Goal: Information Seeking & Learning: Learn about a topic

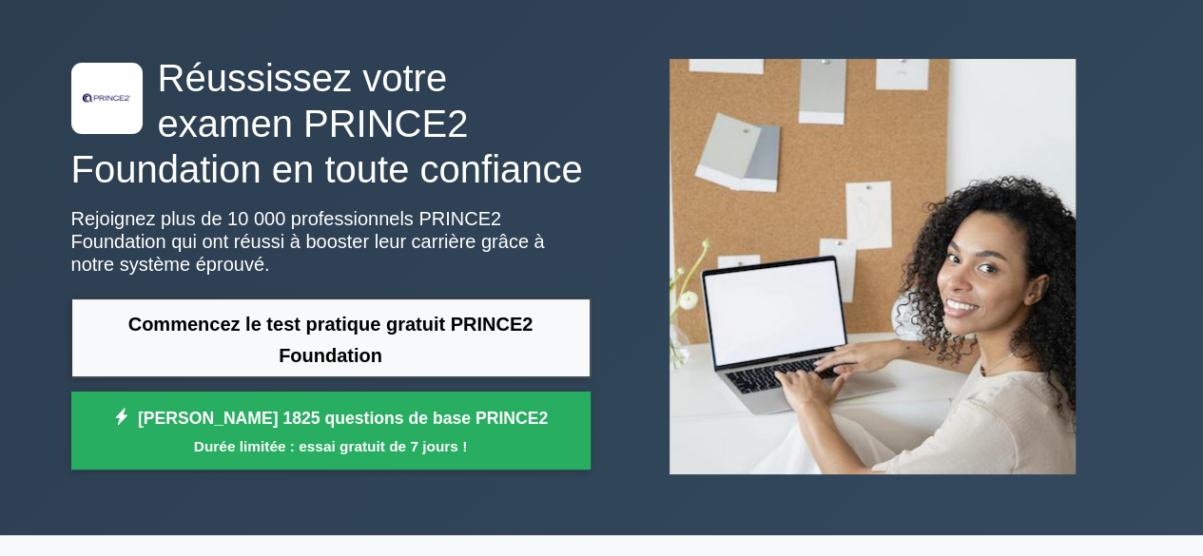
scroll to position [61, 0]
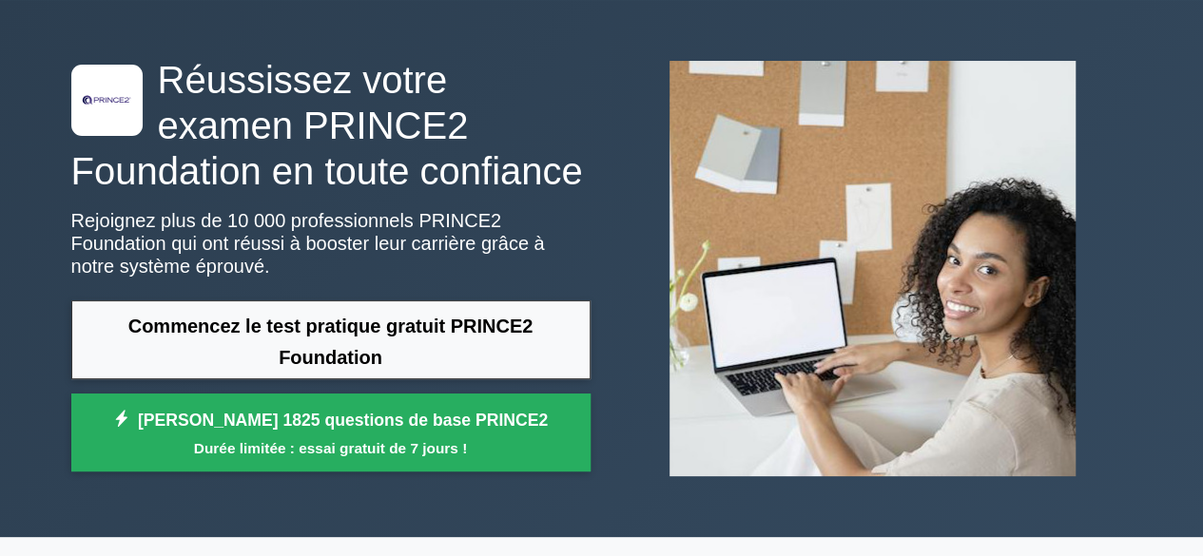
click at [507, 347] on link "Commencez le test pratique gratuit PRINCE2 Foundation" at bounding box center [330, 340] width 519 height 79
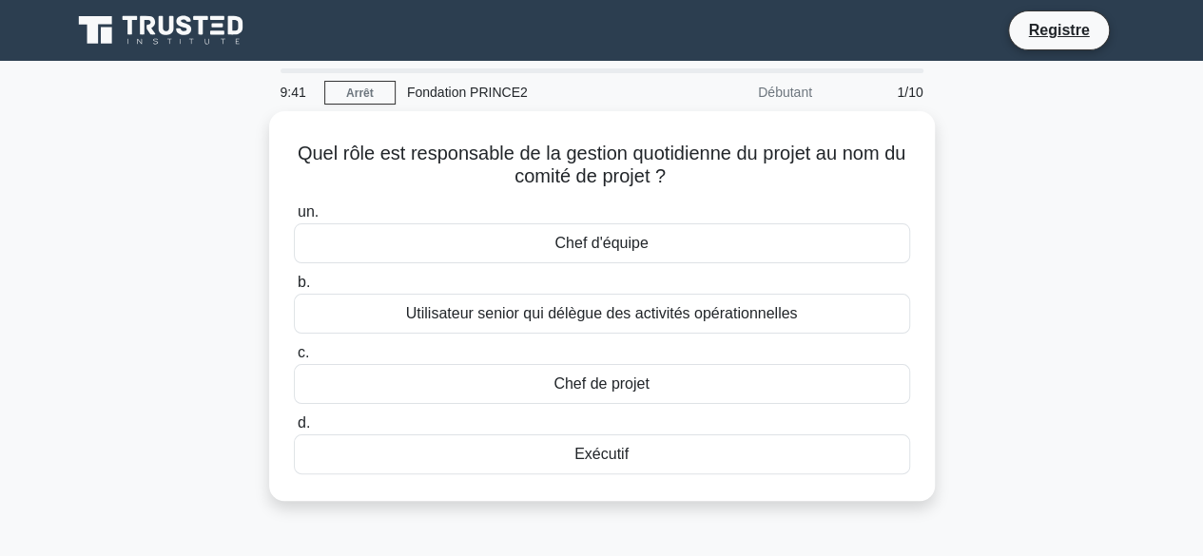
click at [740, 384] on div "Chef de projet" at bounding box center [602, 384] width 616 height 40
click at [294, 360] on input "c. Chef de projet" at bounding box center [294, 353] width 0 height 12
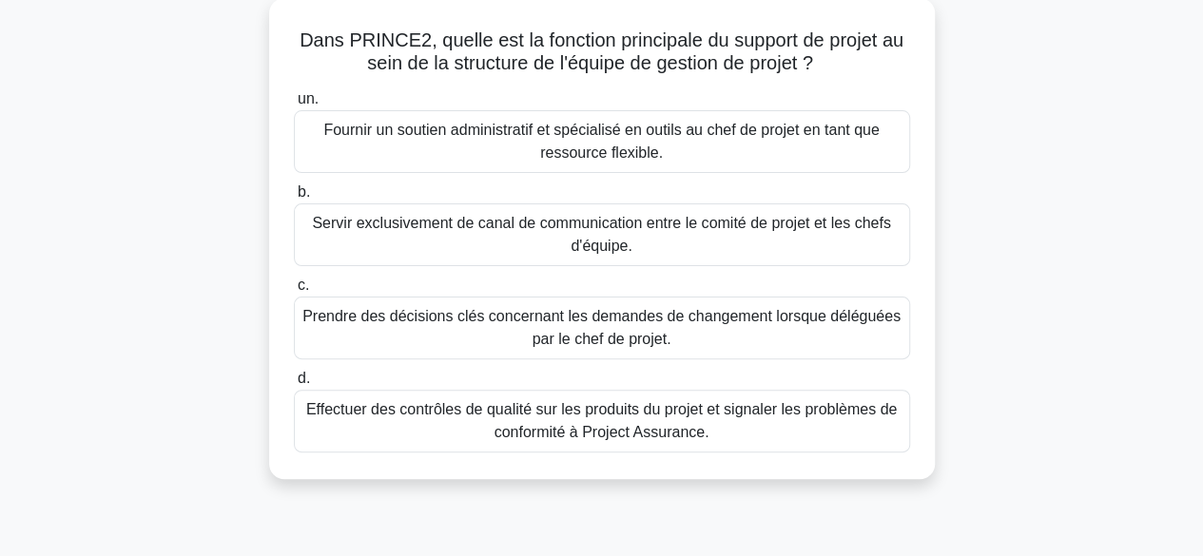
scroll to position [126, 0]
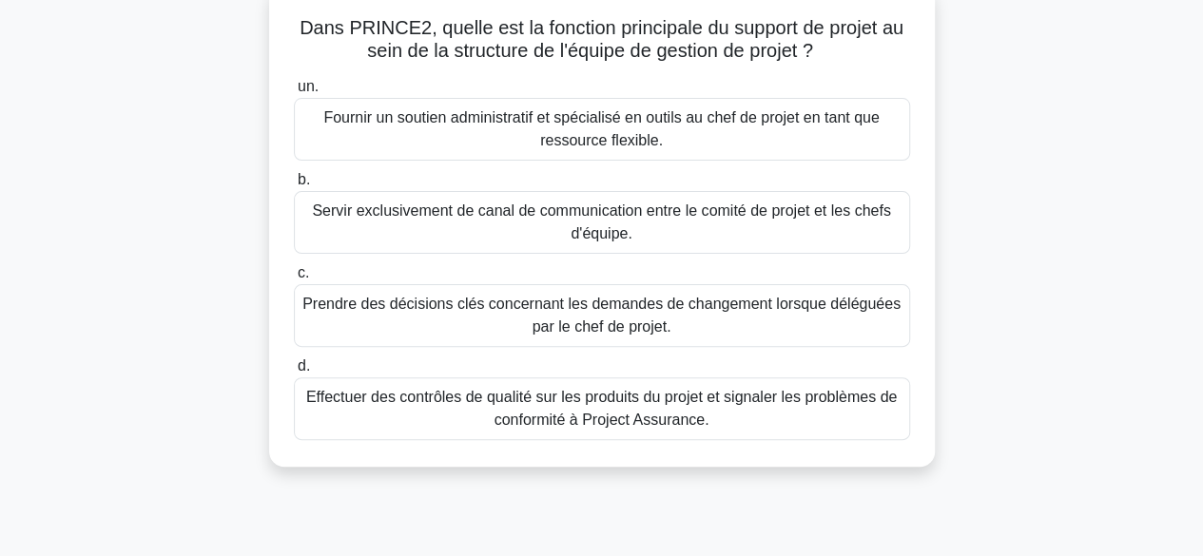
click at [891, 342] on div "Prendre des décisions clés concernant les demandes de changement lorsque délégu…" at bounding box center [602, 315] width 616 height 63
click at [294, 280] on input "c. Prendre des décisions clés concernant les demandes de changement lorsque dél…" at bounding box center [294, 273] width 0 height 12
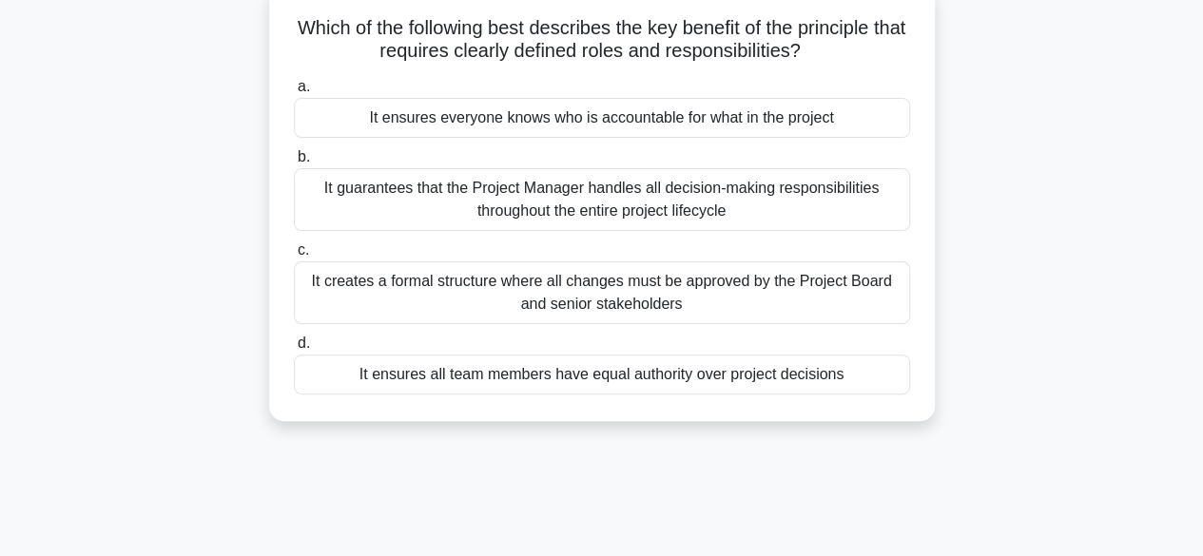
click at [294, 257] on input "c. It creates a formal structure where all changes must be approved by the Proj…" at bounding box center [294, 250] width 0 height 12
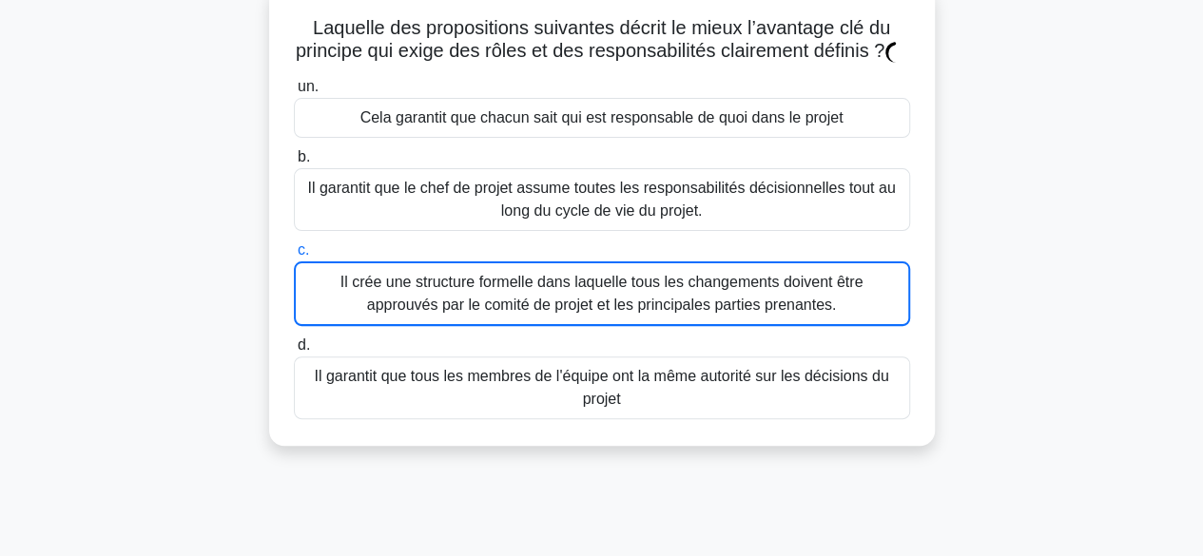
scroll to position [0, 0]
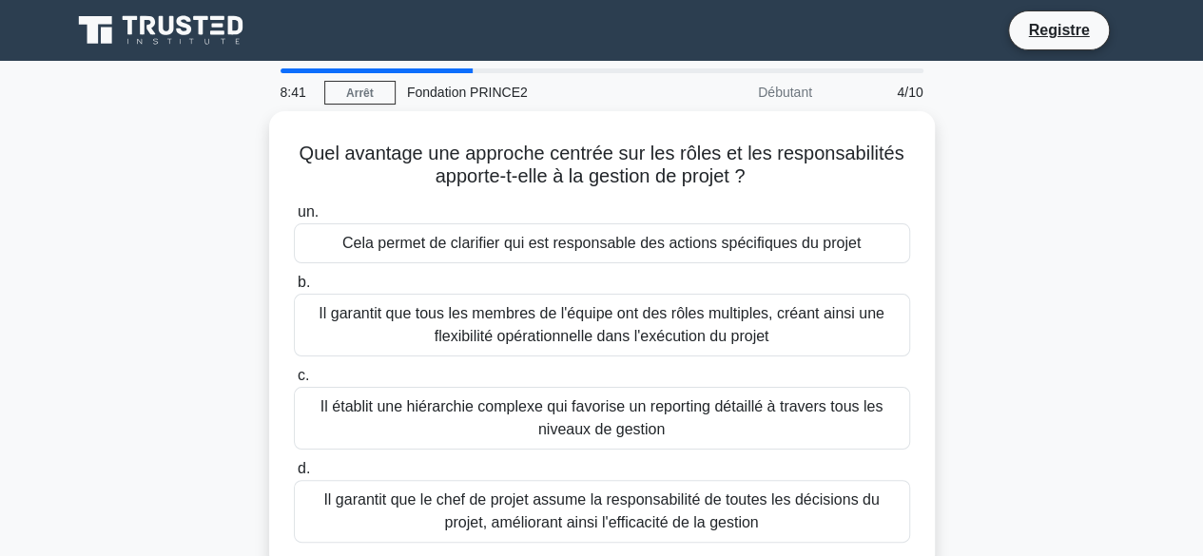
click at [796, 417] on font "Il établit une hiérarchie complexe qui favorise un reporting détaillé à travers…" at bounding box center [602, 417] width 562 height 39
click at [294, 382] on input "c. Il établit une hiérarchie complexe qui favorise un reporting détaillé à trav…" at bounding box center [294, 376] width 0 height 12
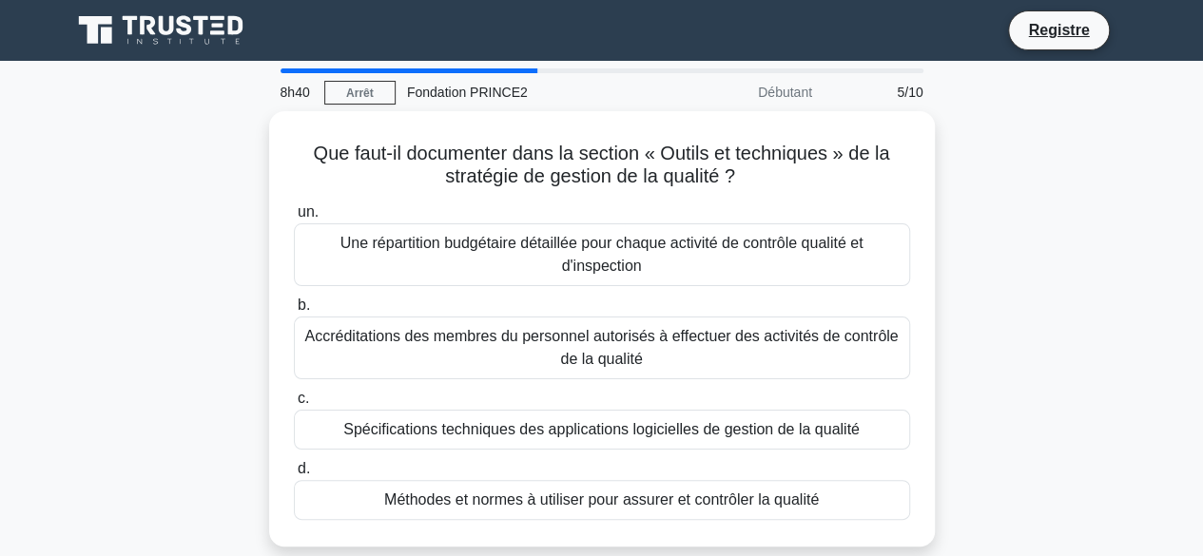
click at [823, 398] on label "c. Spécifications techniques des applications logicielles de gestion de la qual…" at bounding box center [602, 418] width 616 height 63
click at [294, 398] on input "c. Spécifications techniques des applications logicielles de gestion de la qual…" at bounding box center [294, 399] width 0 height 12
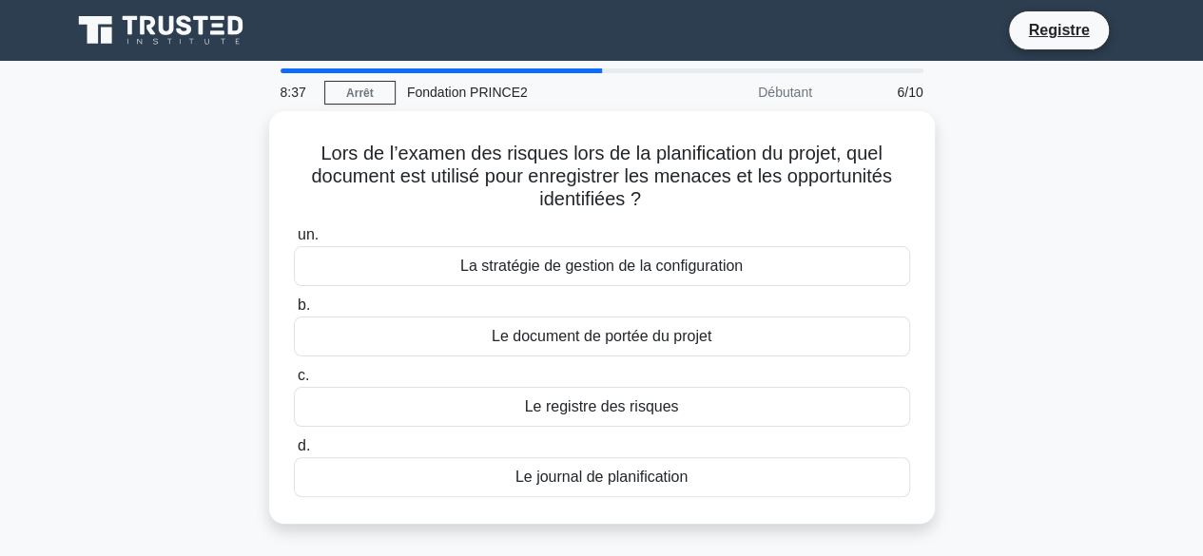
click at [831, 350] on div "Le document de portée du projet" at bounding box center [602, 337] width 616 height 40
click at [294, 312] on input "b. Le document de portée du projet" at bounding box center [294, 306] width 0 height 12
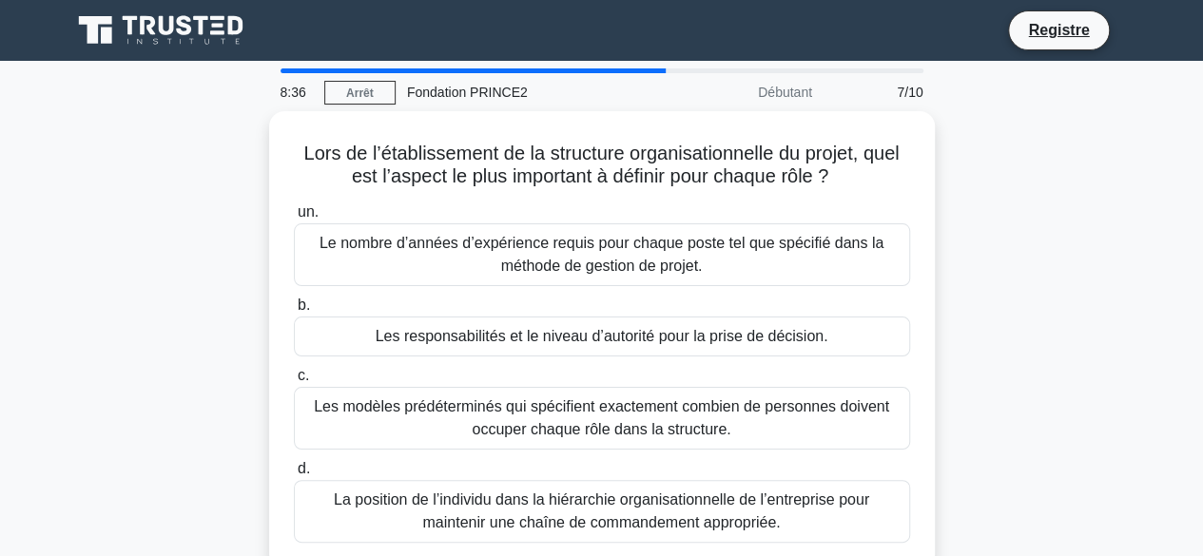
click at [814, 368] on label "c. Les modèles prédéterminés qui spécifient exactement combien de personnes doi…" at bounding box center [602, 407] width 616 height 86
click at [294, 370] on input "c. Les modèles prédéterminés qui spécifient exactement combien de personnes doi…" at bounding box center [294, 376] width 0 height 12
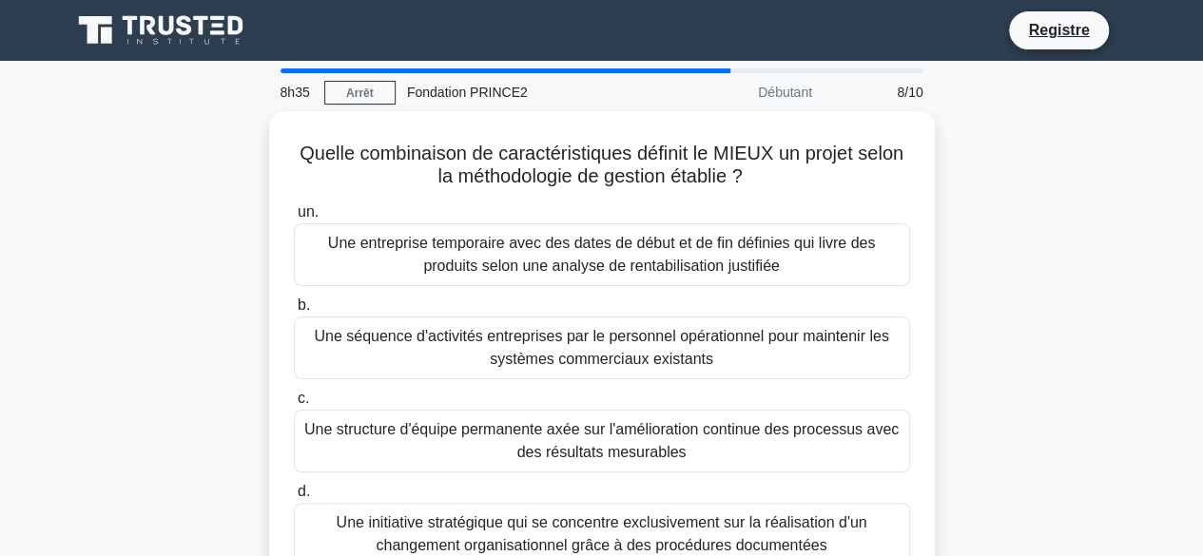
click at [797, 442] on font "Une structure d'équipe permanente axée sur l'amélioration continue des processu…" at bounding box center [601, 441] width 599 height 46
click at [294, 405] on input "c. Une structure d'équipe permanente axée sur l'amélioration continue des proce…" at bounding box center [294, 399] width 0 height 12
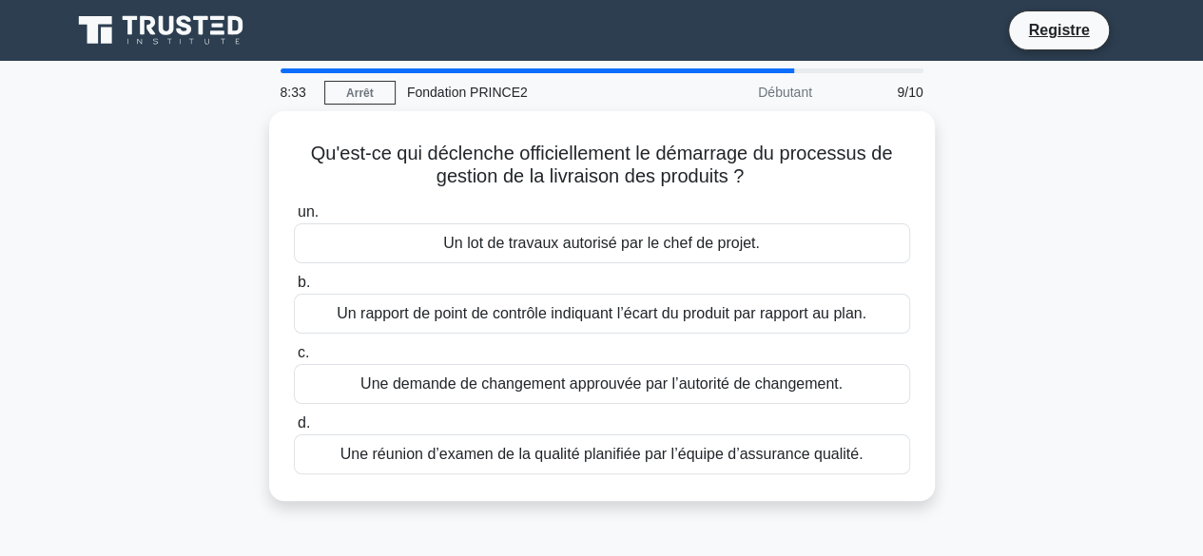
click at [808, 317] on font "Un rapport de point de contrôle indiquant l’écart du produit par rapport au pla…" at bounding box center [602, 313] width 530 height 16
click at [294, 289] on input "b. Un rapport de point de contrôle indiquant l’écart du produit par rapport au …" at bounding box center [294, 283] width 0 height 12
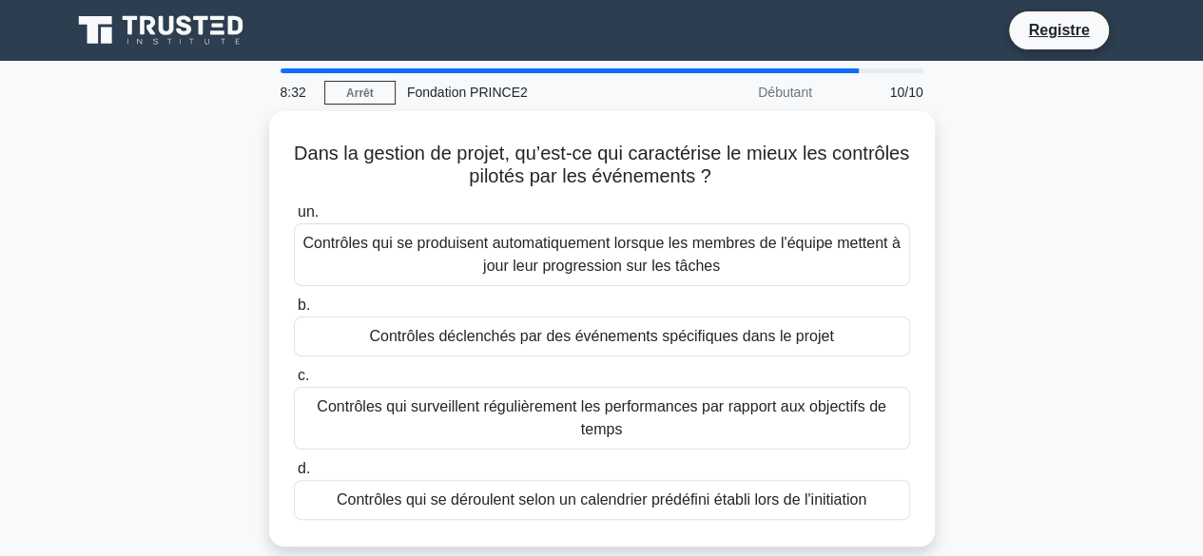
click at [754, 426] on font "Contrôles qui surveillent régulièrement les performances par rapport aux object…" at bounding box center [601, 419] width 599 height 46
click at [294, 382] on input "c. Contrôles qui surveillent régulièrement les performances par rapport aux obj…" at bounding box center [294, 376] width 0 height 12
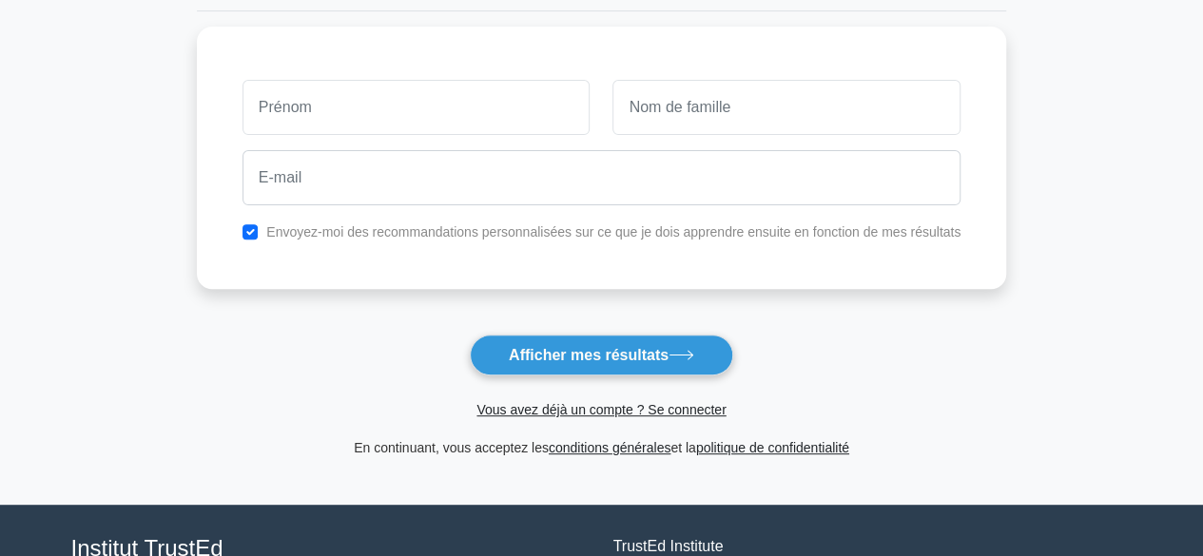
scroll to position [245, 0]
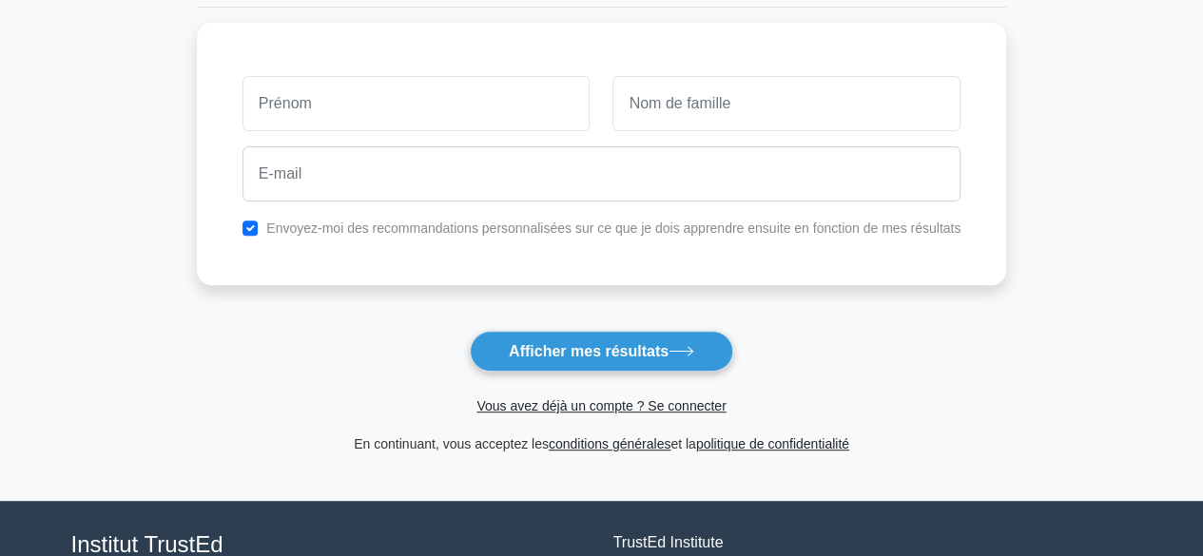
click at [677, 346] on icon at bounding box center [682, 351] width 26 height 10
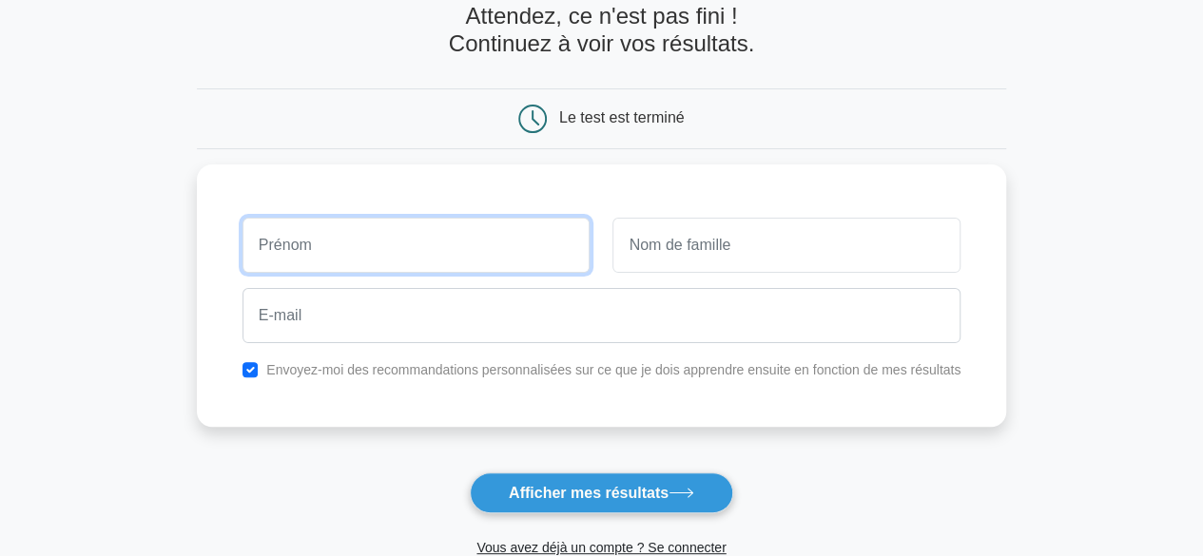
scroll to position [106, 0]
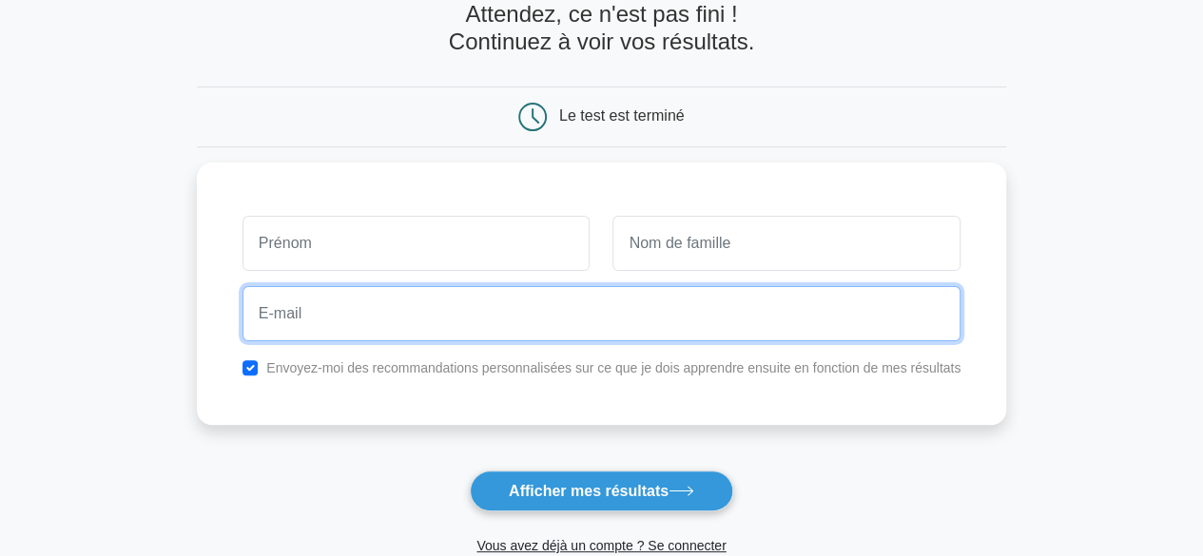
click at [828, 331] on input "email" at bounding box center [602, 313] width 718 height 55
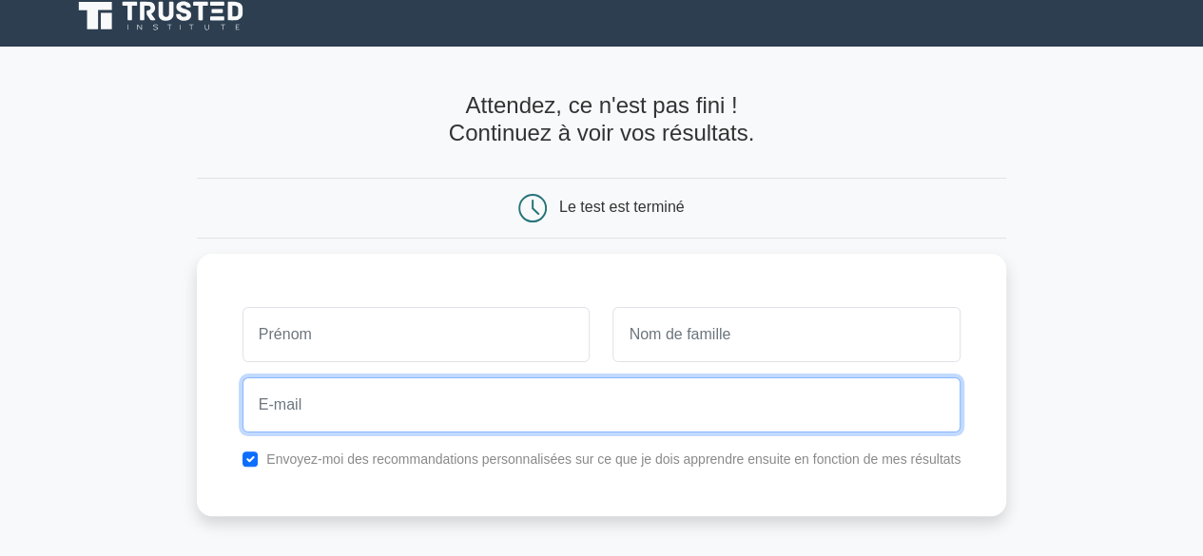
scroll to position [0, 0]
